Goal: Find specific page/section: Find specific page/section

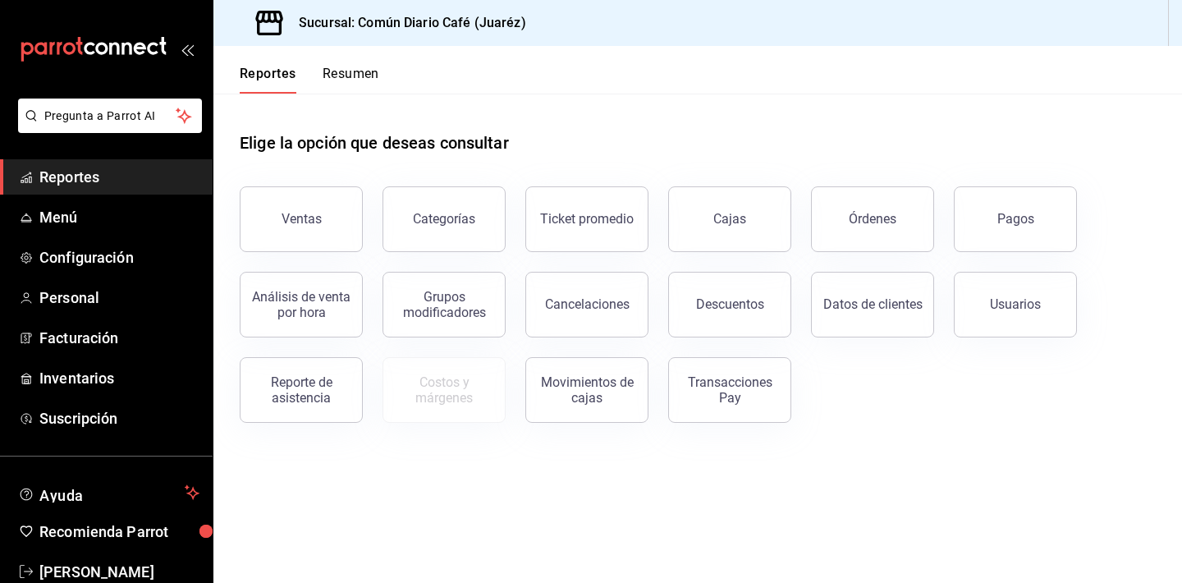
click at [363, 78] on button "Resumen" at bounding box center [350, 80] width 57 height 28
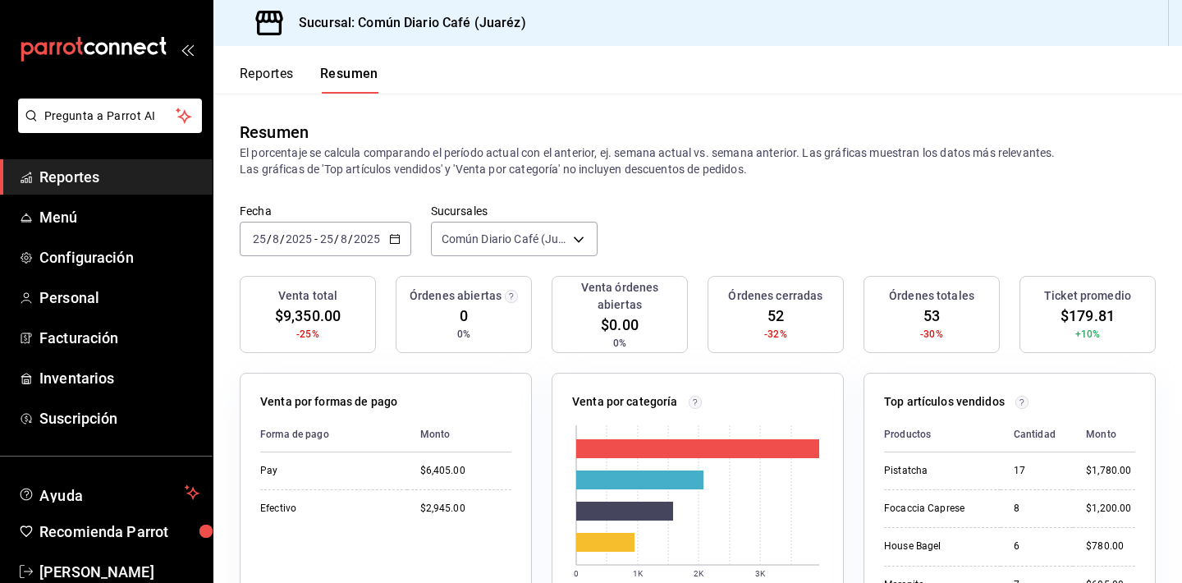
click at [146, 183] on span "Reportes" at bounding box center [119, 177] width 160 height 22
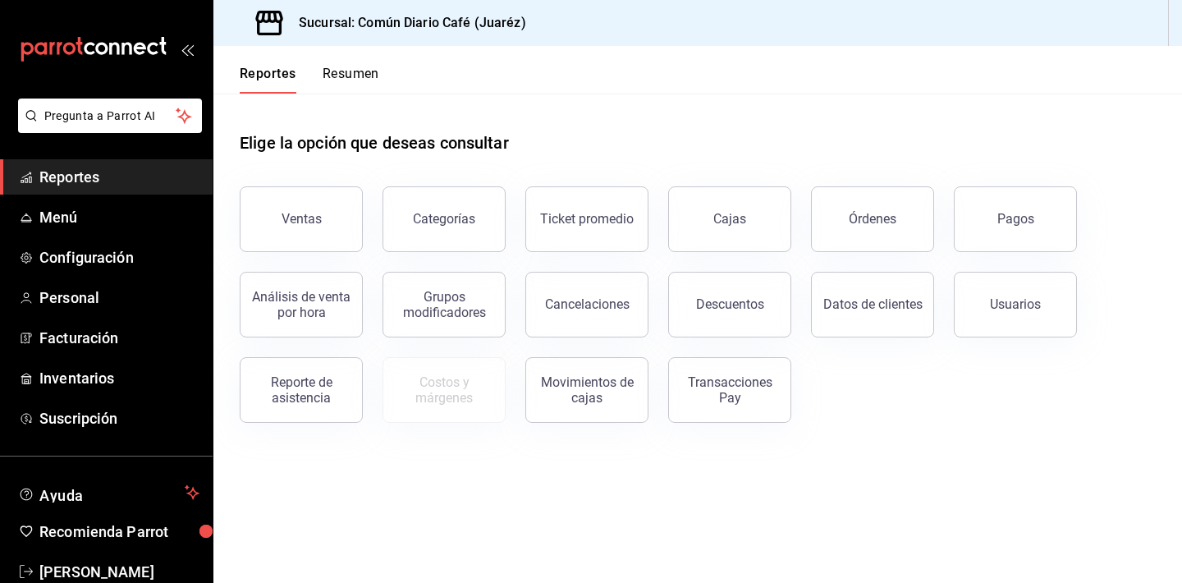
click at [88, 183] on span "Reportes" at bounding box center [119, 177] width 160 height 22
click at [351, 78] on button "Resumen" at bounding box center [350, 80] width 57 height 28
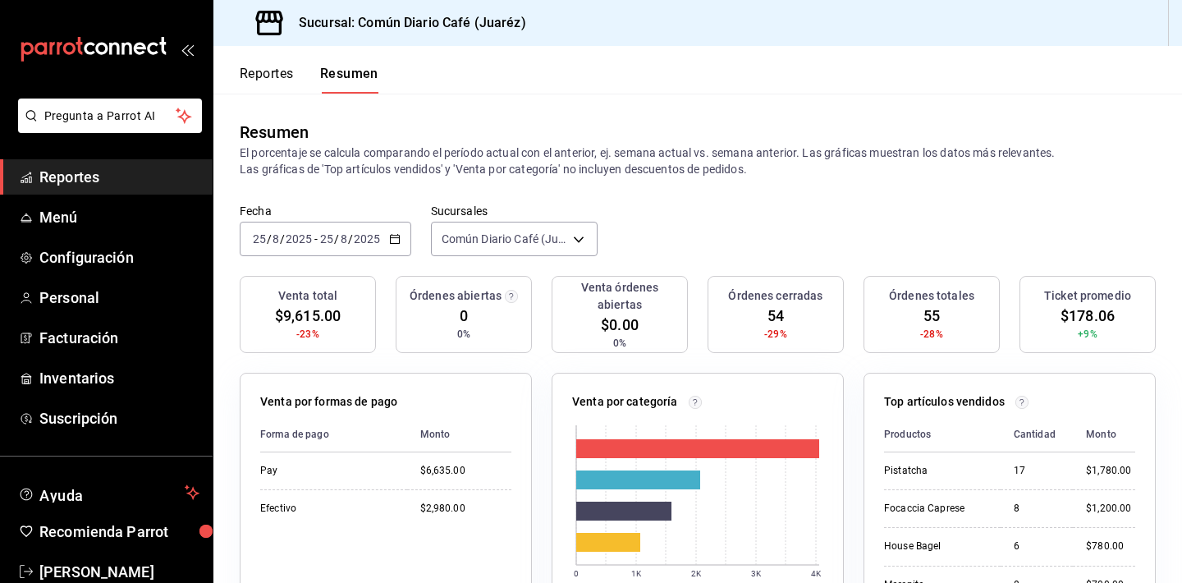
click at [286, 82] on button "Reportes" at bounding box center [267, 80] width 54 height 28
